Goal: Obtain resource: Download file/media

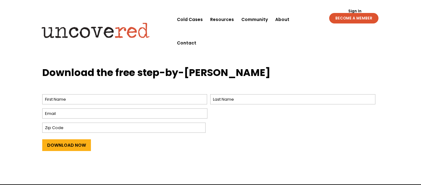
scroll to position [243, 0]
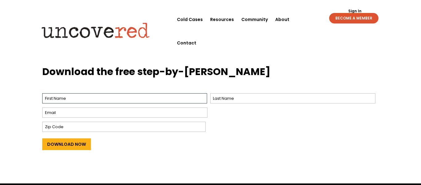
click at [179, 100] on input "First" at bounding box center [124, 98] width 165 height 10
type input "Ary'[PERSON_NAME]"
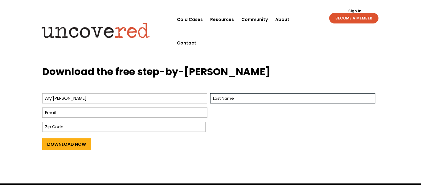
click at [269, 98] on input "Last" at bounding box center [292, 98] width 165 height 10
type input "[PERSON_NAME]"
click at [174, 115] on input "Email *" at bounding box center [124, 112] width 165 height 10
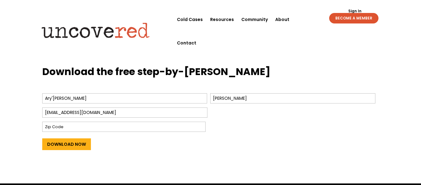
type input "[EMAIL_ADDRESS][DOMAIN_NAME]"
click at [57, 129] on input "Zip Code" at bounding box center [123, 126] width 163 height 10
type input "44124"
click at [42, 138] on input "Download Now" at bounding box center [66, 144] width 49 height 12
click at [76, 142] on input "Download Now" at bounding box center [66, 144] width 49 height 12
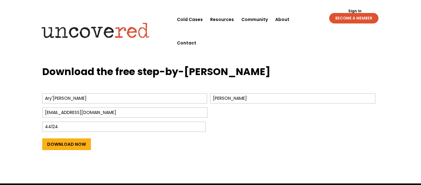
click at [79, 18] on img at bounding box center [95, 30] width 119 height 24
click at [306, 17] on div "Sign Out Sign In BECOME A MEMBER Sign Out Sign In BECOME A MEMBER" at bounding box center [344, 16] width 85 height 16
click at [303, 20] on div "Sign Out Sign In BECOME A MEMBER Sign Out Sign In BECOME A MEMBER" at bounding box center [344, 16] width 85 height 16
click at [173, 71] on h3 "Download the free step-by-[PERSON_NAME]" at bounding box center [210, 73] width 337 height 17
click at [187, 50] on div "Spark new insights for how you perceive information Understand key components t…" at bounding box center [210, 27] width 337 height 58
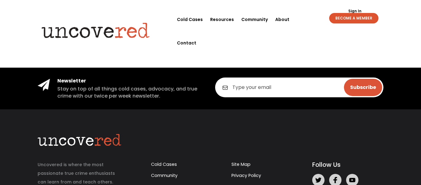
scroll to position [30, 0]
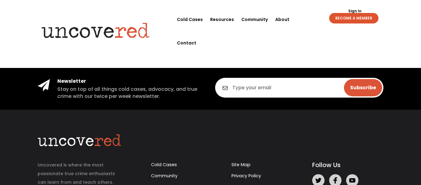
click at [263, 91] on input "email" at bounding box center [299, 88] width 168 height 20
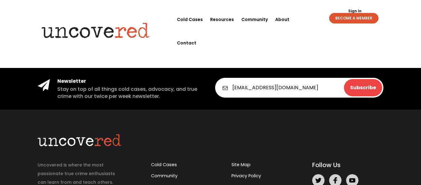
type input "aryanafitzpatrick116@gmail.com"
click at [363, 92] on input "Subscribe" at bounding box center [363, 87] width 38 height 17
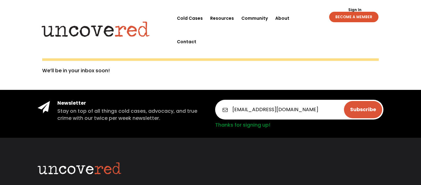
scroll to position [0, 0]
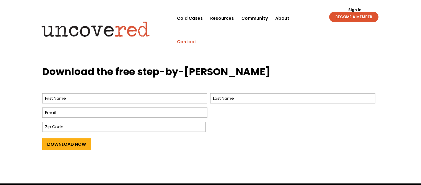
click at [196, 30] on link "Contact" at bounding box center [186, 41] width 19 height 23
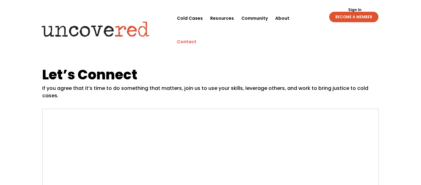
click at [66, 78] on h1 "Let’s Connect" at bounding box center [210, 76] width 337 height 17
click at [249, 57] on b "Submit a ticket here." at bounding box center [241, 55] width 54 height 7
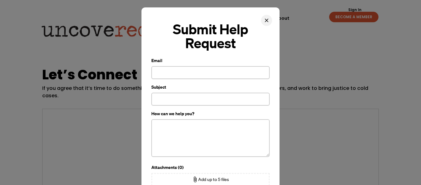
click at [268, 20] on span "close" at bounding box center [267, 20] width 6 height 6
